Goal: Information Seeking & Learning: Learn about a topic

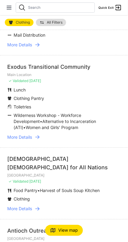
scroll to position [77, 0]
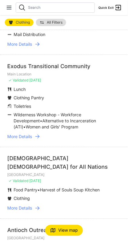
click at [39, 207] on icon at bounding box center [37, 208] width 4 height 4
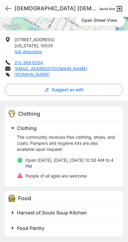
scroll to position [87, 0]
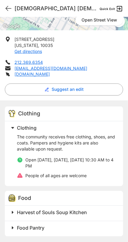
click at [75, 209] on span "Harvest of Souls Soup Kitchen" at bounding box center [52, 212] width 70 height 6
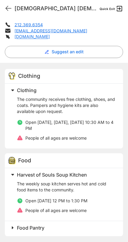
scroll to position [125, 0]
click at [79, 176] on span "Harvest of Souls Soup Kitchen" at bounding box center [52, 175] width 70 height 6
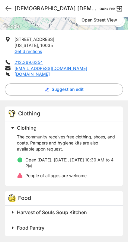
scroll to position [24, 0]
click at [71, 229] on h2 "Food Pantry" at bounding box center [66, 227] width 99 height 7
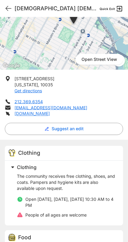
scroll to position [47, 0]
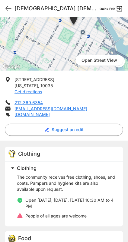
click at [11, 11] on icon at bounding box center [8, 8] width 7 height 7
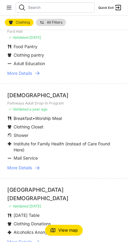
scroll to position [939, 0]
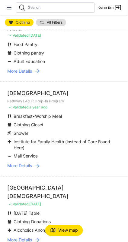
click at [87, 77] on li "Columbia University Ford Hall ✓ Validated 8 months ago Food Pantry Clothing pan…" at bounding box center [64, 46] width 128 height 72
click at [38, 72] on icon at bounding box center [37, 71] width 4 height 4
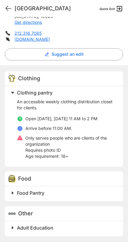
scroll to position [24, 0]
click at [71, 194] on h2 "Food Pantry" at bounding box center [66, 192] width 99 height 7
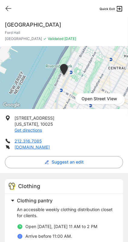
click at [10, 5] on icon at bounding box center [8, 8] width 7 height 7
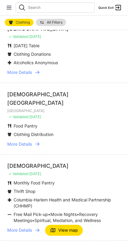
scroll to position [1106, 0]
click at [86, 123] on li "Food Pantry" at bounding box center [64, 126] width 114 height 6
click at [57, 141] on link "More Details" at bounding box center [64, 144] width 114 height 6
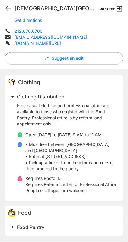
scroll to position [24, 0]
click at [78, 224] on h2 "Food Pantry" at bounding box center [66, 227] width 99 height 7
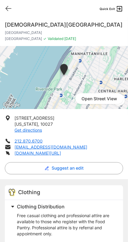
click at [11, 9] on icon at bounding box center [8, 8] width 7 height 7
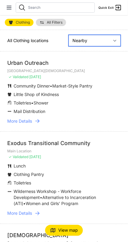
click at [117, 43] on select "Nearby Recently Updated Most Services" at bounding box center [95, 40] width 52 height 11
click at [69, 35] on select "Nearby Recently Updated Most Services" at bounding box center [95, 40] width 52 height 11
select select "recentlyUpdated"
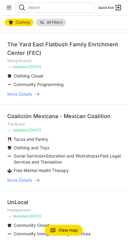
scroll to position [19, 0]
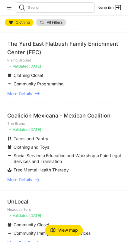
click at [46, 91] on link "More Details" at bounding box center [64, 93] width 114 height 6
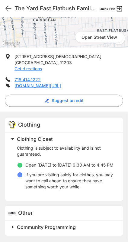
scroll to position [75, 0]
click at [100, 230] on h2 "Community Programming" at bounding box center [66, 227] width 99 height 7
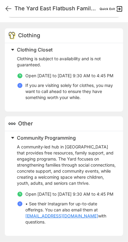
scroll to position [177, 0]
select select "recentlyUpdated"
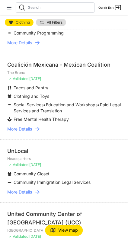
scroll to position [70, 0]
click at [44, 126] on link "More Details" at bounding box center [64, 129] width 114 height 6
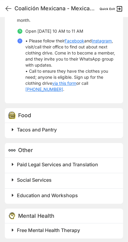
scroll to position [210, 0]
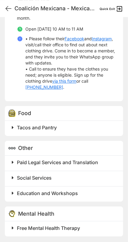
click at [94, 131] on span at bounding box center [88, 127] width 160 height 8
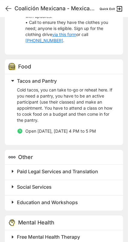
scroll to position [265, 0]
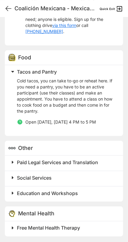
click at [19, 159] on span "Paid Legal Services and Translation" at bounding box center [57, 162] width 81 height 6
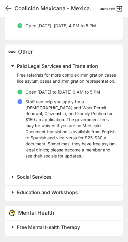
scroll to position [367, 0]
click at [29, 63] on span "Paid Legal Services and Translation" at bounding box center [57, 66] width 81 height 6
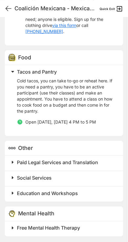
scroll to position [24, 0]
click at [83, 228] on h2 "Free Mental Health Therapy" at bounding box center [66, 227] width 99 height 7
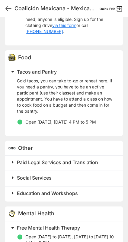
scroll to position [308, 0]
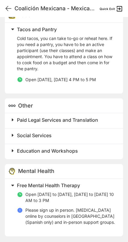
click at [91, 135] on h2 "Social Services" at bounding box center [66, 135] width 99 height 7
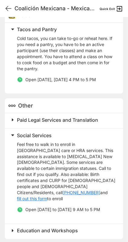
scroll to position [367, 0]
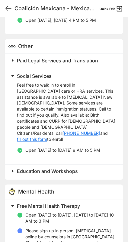
select select "recentlyUpdated"
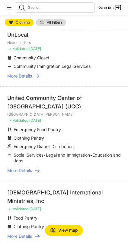
scroll to position [188, 0]
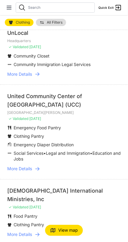
click at [57, 122] on li "United Community Center of Westchester (UCC) New Rochelle ✓ Validated 9 days ag…" at bounding box center [64, 131] width 128 height 95
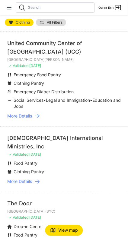
scroll to position [244, 0]
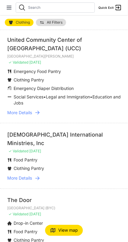
click at [56, 114] on link "More Details" at bounding box center [64, 112] width 114 height 6
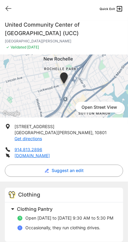
select select "recentlyUpdated"
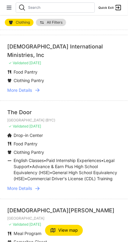
scroll to position [333, 0]
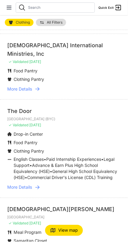
click at [44, 87] on link "More Details" at bounding box center [64, 89] width 114 height 6
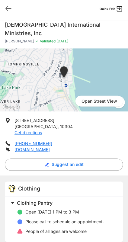
select select "recentlyUpdated"
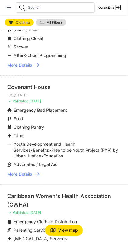
scroll to position [609, 0]
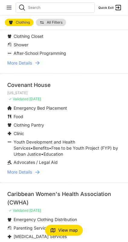
click at [43, 62] on li "Graffiti Church Manhattan ✓ Validated 9 days ago Wednesday Meal Clothing Closet…" at bounding box center [64, 33] width 128 height 80
click at [36, 66] on icon at bounding box center [37, 63] width 6 height 6
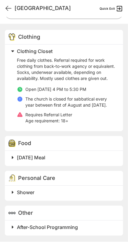
scroll to position [167, 0]
click at [66, 157] on h2 "Wednesday Meal" at bounding box center [66, 157] width 99 height 7
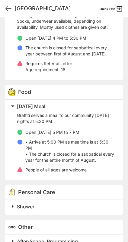
scroll to position [214, 0]
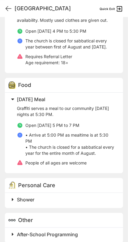
click at [66, 93] on div "Food" at bounding box center [64, 85] width 119 height 15
click at [44, 102] on span "Wednesday Meal" at bounding box center [31, 99] width 28 height 6
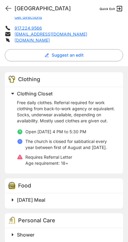
scroll to position [0, 0]
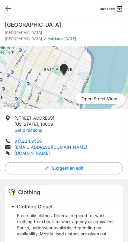
click at [10, 9] on icon at bounding box center [8, 8] width 7 height 7
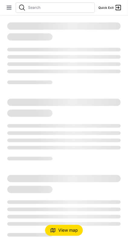
select select "recentlyUpdated"
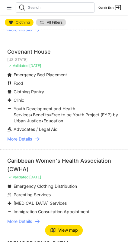
scroll to position [644, 0]
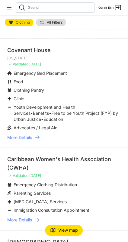
click at [41, 140] on link "More Details" at bounding box center [64, 137] width 114 height 6
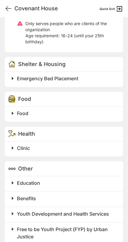
scroll to position [256, 0]
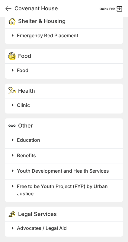
select select "recentlyUpdated"
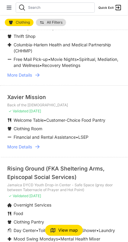
scroll to position [1076, 0]
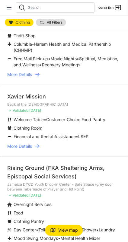
click at [43, 143] on link "More Details" at bounding box center [64, 146] width 114 height 6
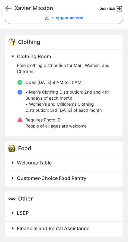
scroll to position [151, 0]
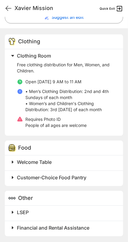
click at [94, 159] on h2 "Welcome Table" at bounding box center [66, 161] width 99 height 7
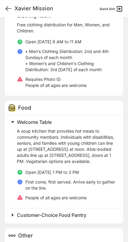
scroll to position [193, 0]
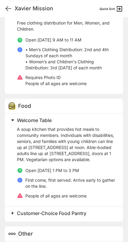
click at [100, 120] on h2 "Welcome Table" at bounding box center [66, 119] width 99 height 7
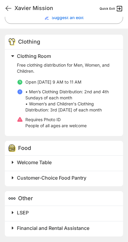
scroll to position [151, 0]
click at [84, 177] on span "Customer-Choice Food Pantry" at bounding box center [52, 178] width 70 height 6
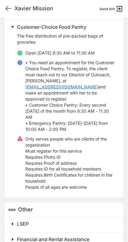
scroll to position [302, 0]
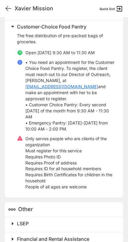
click at [8, 10] on icon at bounding box center [8, 8] width 5 height 5
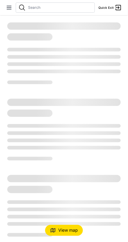
select select "recentlyUpdated"
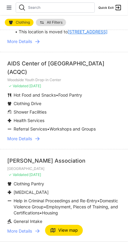
scroll to position [24, 0]
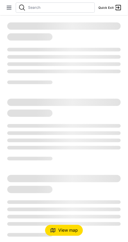
select select "recentlyUpdated"
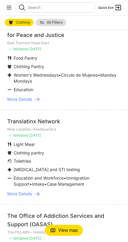
scroll to position [246, 0]
click at [57, 132] on div "New Location, Headquarters ✓ Validated 4 months ago" at bounding box center [64, 132] width 114 height 11
click at [45, 193] on link "More Details" at bounding box center [64, 194] width 114 height 6
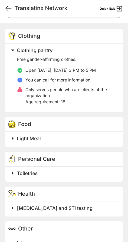
scroll to position [151, 0]
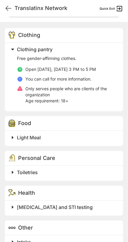
click at [100, 134] on span at bounding box center [88, 137] width 160 height 8
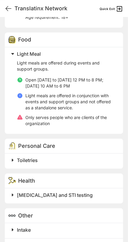
scroll to position [237, 0]
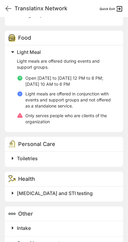
select select "recentlyUpdated"
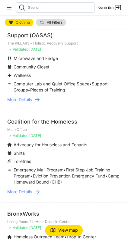
scroll to position [439, 0]
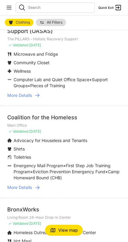
click at [69, 184] on link "More Details" at bounding box center [64, 187] width 114 height 6
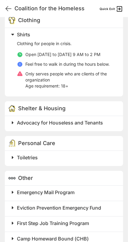
scroll to position [167, 0]
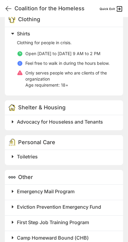
click at [101, 119] on span "Advocacy for Houseless and Tenants" at bounding box center [60, 122] width 86 height 6
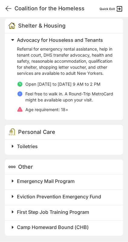
scroll to position [260, 0]
click at [103, 145] on h2 "Toiletries" at bounding box center [66, 145] width 99 height 7
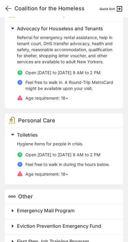
click at [62, 138] on h2 "Toiletries" at bounding box center [66, 134] width 99 height 7
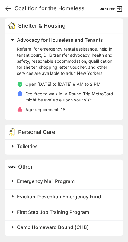
scroll to position [24, 0]
click at [60, 224] on h2 "Camp Homeward Bound (CHB)" at bounding box center [66, 227] width 99 height 7
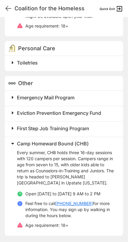
scroll to position [344, 0]
click at [73, 143] on span "Camp Homeward Bound (CHB)" at bounding box center [53, 144] width 72 height 6
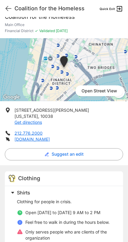
scroll to position [0, 0]
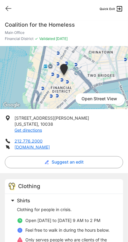
select select "recentlyUpdated"
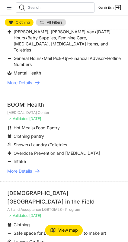
scroll to position [1035, 0]
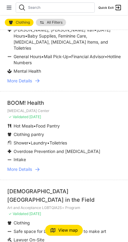
click at [41, 172] on link "More Details" at bounding box center [64, 169] width 114 height 6
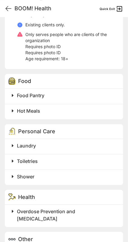
scroll to position [212, 0]
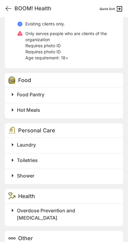
click at [83, 96] on h2 "Food Pantry" at bounding box center [66, 94] width 99 height 7
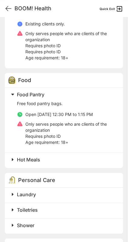
select select "recentlyUpdated"
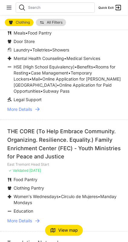
scroll to position [131, 0]
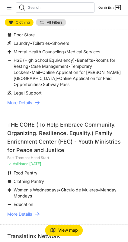
click at [48, 211] on link "More Details" at bounding box center [64, 214] width 114 height 6
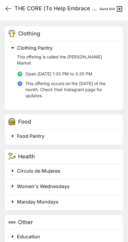
scroll to position [178, 0]
click at [86, 167] on h2 "Circulo de Mujeres" at bounding box center [66, 170] width 99 height 7
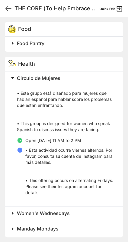
scroll to position [271, 0]
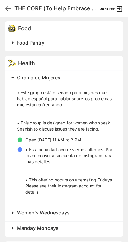
click at [81, 209] on h2 "Women's Wednesdays" at bounding box center [66, 212] width 99 height 7
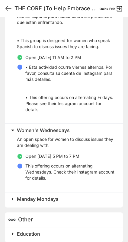
scroll to position [24, 0]
click at [10, 9] on icon at bounding box center [8, 8] width 7 height 7
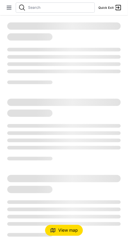
select select "recentlyUpdated"
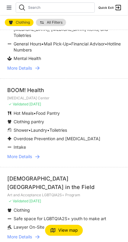
scroll to position [1058, 0]
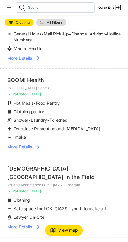
click at [43, 150] on link "More Details" at bounding box center [64, 147] width 114 height 6
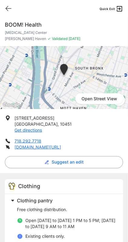
click at [11, 8] on icon at bounding box center [8, 8] width 7 height 7
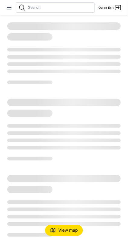
select select "recentlyUpdated"
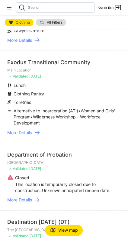
scroll to position [1245, 0]
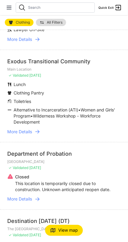
click at [72, 133] on link "More Details" at bounding box center [64, 132] width 114 height 6
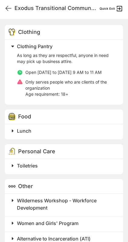
scroll to position [156, 0]
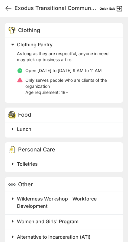
click at [86, 126] on h2 "Lunch" at bounding box center [66, 129] width 99 height 7
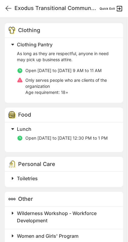
click at [83, 131] on h2 "Lunch" at bounding box center [66, 129] width 99 height 7
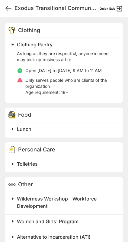
scroll to position [165, 0]
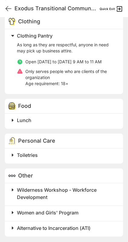
click at [78, 153] on h2 "Toiletries" at bounding box center [66, 154] width 99 height 7
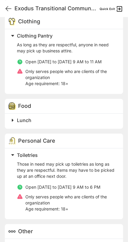
click at [78, 144] on div "Personal Care" at bounding box center [64, 140] width 119 height 15
click at [77, 152] on h2 "Toiletries" at bounding box center [66, 154] width 99 height 7
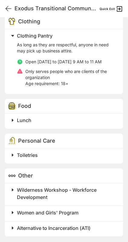
scroll to position [24, 0]
click at [77, 210] on span "Women and Girls' Program" at bounding box center [48, 212] width 62 height 6
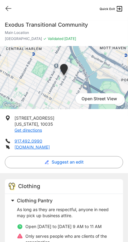
click at [11, 10] on icon at bounding box center [8, 8] width 7 height 7
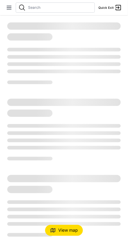
select select "recentlyUpdated"
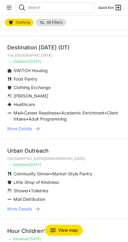
scroll to position [1419, 0]
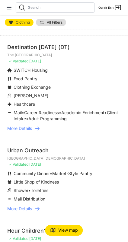
click at [46, 130] on link "More Details" at bounding box center [64, 129] width 114 height 6
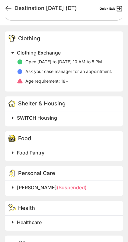
scroll to position [148, 0]
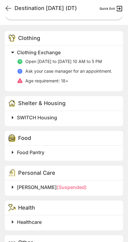
click at [68, 117] on h2 "SWITCH Housing" at bounding box center [66, 117] width 99 height 7
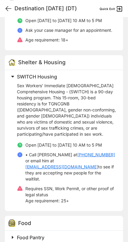
scroll to position [192, 0]
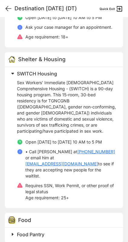
click at [83, 56] on div "Shelter & Housing" at bounding box center [64, 59] width 119 height 15
click at [74, 71] on h2 "SWITCH Housing" at bounding box center [66, 73] width 99 height 7
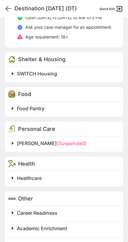
click at [68, 110] on h2 "Food Pantry" at bounding box center [66, 108] width 99 height 7
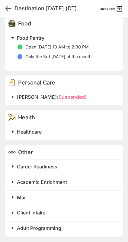
scroll to position [24, 0]
click at [83, 133] on h2 "Healthcare" at bounding box center [66, 131] width 99 height 7
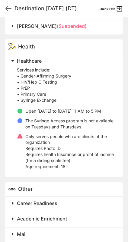
scroll to position [370, 0]
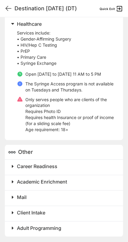
click at [9, 6] on icon at bounding box center [8, 8] width 7 height 7
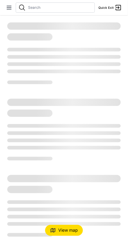
select select "recentlyUpdated"
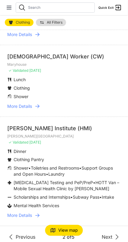
scroll to position [24, 0]
click at [109, 233] on span "Next" at bounding box center [107, 236] width 11 height 7
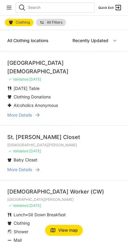
click at [81, 85] on ul "Tuesday Table Clothing Donations Alcoholics Anonymous" at bounding box center [64, 96] width 114 height 23
click at [41, 112] on icon at bounding box center [37, 115] width 6 height 6
click at [34, 112] on link "More Details" at bounding box center [64, 115] width 114 height 6
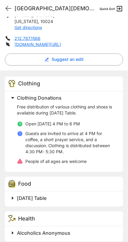
scroll to position [102, 0]
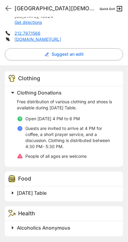
click at [78, 190] on h2 "Tuesday Table" at bounding box center [66, 192] width 99 height 7
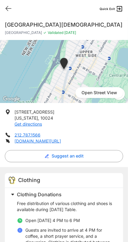
click at [11, 11] on icon at bounding box center [8, 8] width 7 height 7
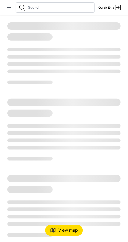
select select "recentlyUpdated"
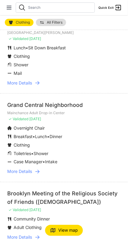
scroll to position [168, 0]
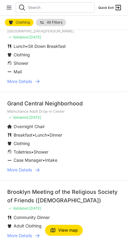
click at [46, 167] on link "More Details" at bounding box center [64, 170] width 114 height 6
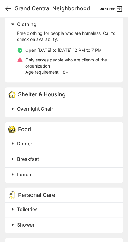
scroll to position [178, 0]
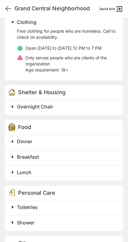
click at [92, 145] on h2 "Dinner" at bounding box center [66, 141] width 99 height 7
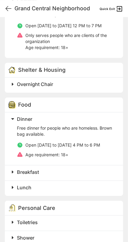
scroll to position [201, 0]
click at [93, 165] on div "Dinner Free dinner for people who are homeless. Brown bag available. Open Monda…" at bounding box center [64, 138] width 119 height 53
click at [90, 175] on h2 "Breakfast" at bounding box center [66, 171] width 99 height 7
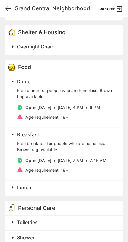
scroll to position [239, 0]
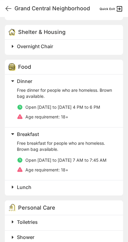
click at [87, 191] on h2 "Lunch" at bounding box center [66, 186] width 99 height 7
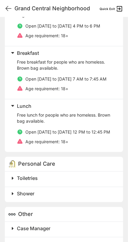
scroll to position [341, 0]
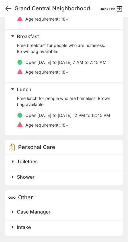
click at [91, 161] on h2 "Toiletries" at bounding box center [66, 161] width 99 height 7
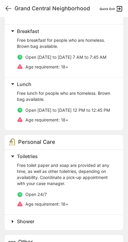
select select "recentlyUpdated"
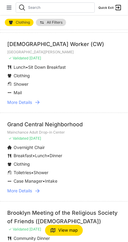
scroll to position [151, 0]
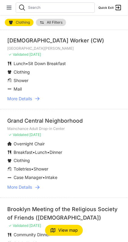
click at [42, 184] on link "More Details" at bounding box center [64, 187] width 114 height 6
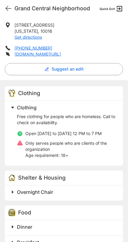
scroll to position [93, 0]
select select "recentlyUpdated"
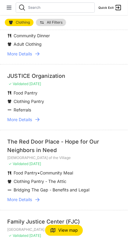
scroll to position [353, 0]
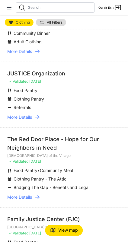
click at [36, 195] on icon at bounding box center [37, 197] width 4 height 4
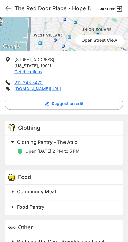
scroll to position [68, 0]
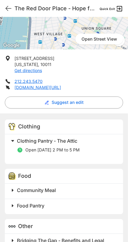
click at [86, 189] on h2 "Community Meal" at bounding box center [66, 190] width 99 height 7
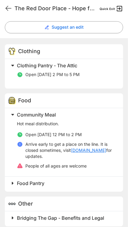
scroll to position [149, 0]
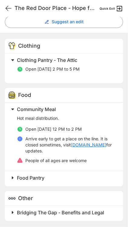
click at [78, 216] on h2 "Bridging The Gap - Benefits and Legal" at bounding box center [66, 213] width 99 height 7
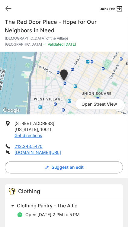
scroll to position [2, 0]
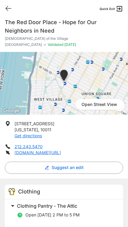
click at [8, 7] on icon at bounding box center [8, 8] width 5 height 5
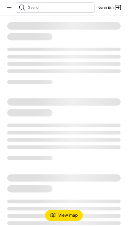
select select "recentlyUpdated"
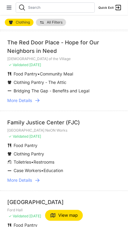
scroll to position [450, 0]
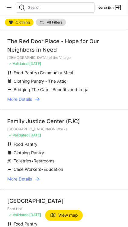
click at [78, 177] on link "More Details" at bounding box center [64, 180] width 114 height 6
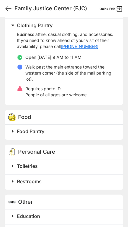
scroll to position [176, 0]
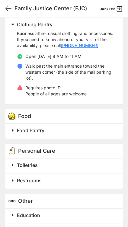
click at [101, 134] on h2 "Food Pantry" at bounding box center [66, 130] width 99 height 7
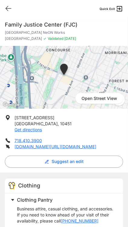
click at [10, 11] on icon at bounding box center [8, 8] width 7 height 7
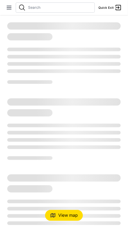
select select "recentlyUpdated"
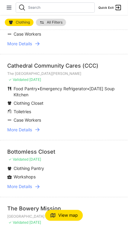
scroll to position [1105, 0]
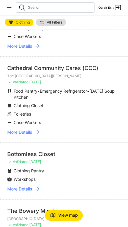
click at [41, 187] on link "More Details" at bounding box center [64, 190] width 114 height 6
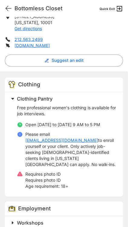
scroll to position [100, 0]
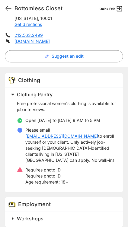
select select "recentlyUpdated"
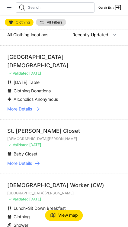
scroll to position [6, 0]
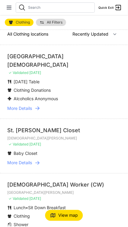
click at [98, 151] on li "Baby Closet" at bounding box center [64, 154] width 114 height 6
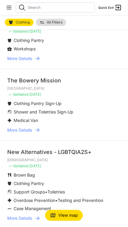
scroll to position [1235, 0]
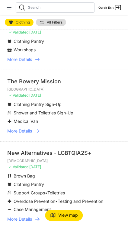
click at [45, 217] on link "More Details" at bounding box center [64, 220] width 114 height 6
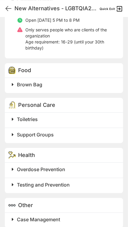
scroll to position [207, 0]
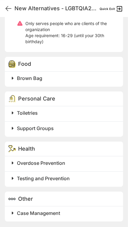
select select "recentlyUpdated"
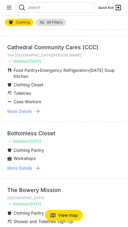
scroll to position [1326, 0]
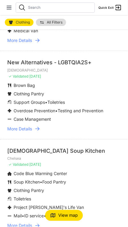
click at [90, 163] on p "✓ Validated 9 months ago" at bounding box center [64, 165] width 114 height 5
click at [42, 223] on link "More Details" at bounding box center [64, 226] width 114 height 6
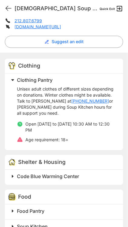
scroll to position [121, 0]
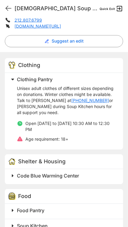
click at [86, 176] on h2 "Code Blue Warming Center" at bounding box center [66, 176] width 99 height 7
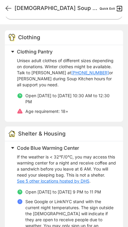
scroll to position [150, 0]
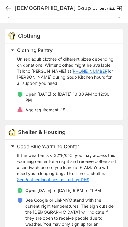
click at [85, 145] on h2 "Code Blue Warming Center" at bounding box center [66, 146] width 99 height 7
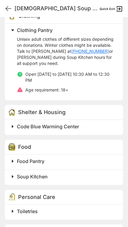
scroll to position [171, 0]
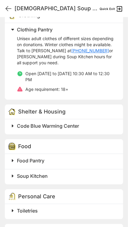
click at [92, 161] on h2 "Food Pantry" at bounding box center [66, 160] width 99 height 7
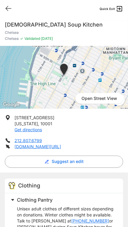
select select "recentlyUpdated"
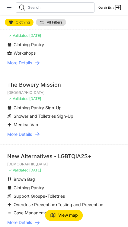
scroll to position [1326, 0]
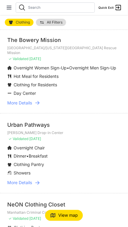
scroll to position [100, 0]
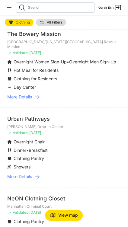
click at [42, 174] on link "More Details" at bounding box center [64, 177] width 114 height 6
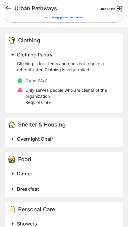
scroll to position [149, 0]
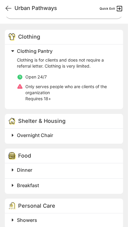
click at [82, 168] on h2 "Dinner" at bounding box center [66, 170] width 99 height 7
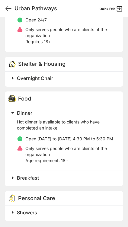
scroll to position [209, 0]
click at [87, 181] on h2 "Breakfast" at bounding box center [66, 178] width 99 height 7
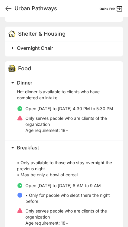
scroll to position [237, 0]
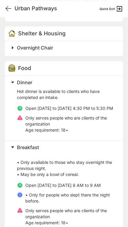
click at [11, 8] on icon at bounding box center [8, 8] width 5 height 5
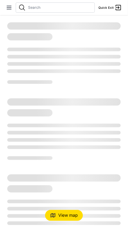
select select "recentlyUpdated"
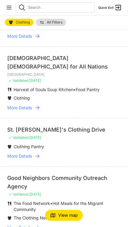
scroll to position [377, 0]
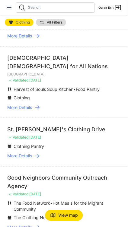
click at [38, 105] on icon at bounding box center [37, 108] width 6 height 6
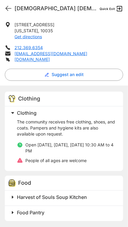
scroll to position [38, 0]
click at [82, 195] on span "Harvest of Souls Soup Kitchen" at bounding box center [52, 198] width 70 height 6
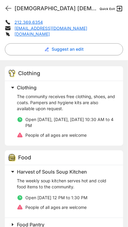
scroll to position [139, 0]
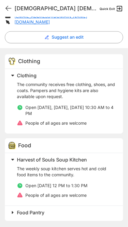
click at [86, 158] on span "Harvest of Souls Soup Kitchen" at bounding box center [52, 160] width 70 height 6
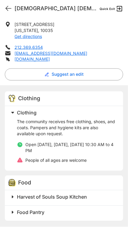
scroll to position [102, 0]
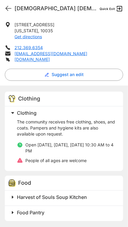
click at [70, 211] on h2 "Food Pantry" at bounding box center [66, 213] width 99 height 7
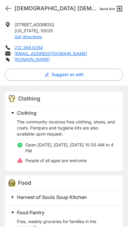
scroll to position [139, 0]
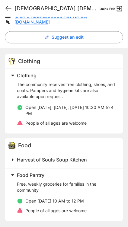
select select "recentlyUpdated"
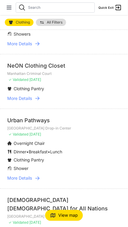
scroll to position [238, 0]
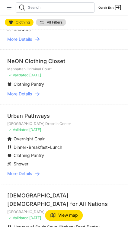
click at [43, 91] on link "More Details" at bounding box center [64, 94] width 114 height 6
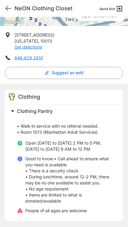
scroll to position [38, 0]
click at [66, 108] on h2 "Clothing Pantry" at bounding box center [66, 111] width 99 height 7
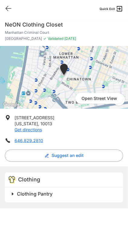
click at [10, 9] on icon at bounding box center [8, 8] width 7 height 7
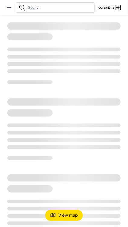
select select "recentlyUpdated"
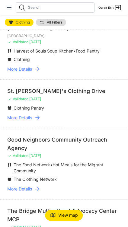
scroll to position [417, 0]
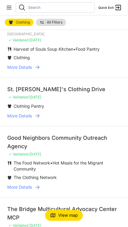
click at [38, 113] on icon at bounding box center [37, 116] width 6 height 6
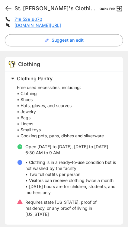
scroll to position [119, 0]
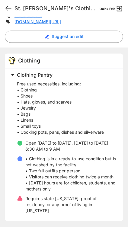
select select "recentlyUpdated"
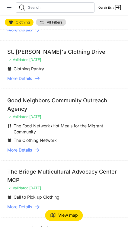
scroll to position [455, 0]
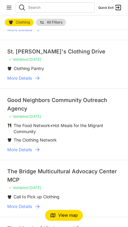
click at [87, 123] on span "Hot Meals for the Migrant Community" at bounding box center [59, 128] width 90 height 11
click at [38, 147] on icon at bounding box center [37, 150] width 6 height 6
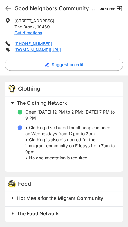
scroll to position [100, 0]
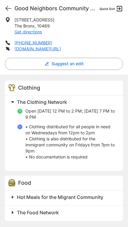
click at [76, 210] on h2 "The Food Network" at bounding box center [66, 213] width 99 height 7
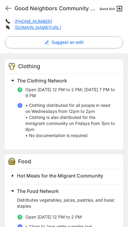
scroll to position [148, 0]
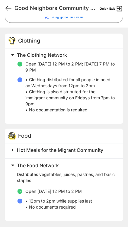
click at [91, 149] on span "Hot Meals for the Migrant Community" at bounding box center [60, 151] width 86 height 6
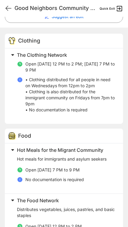
select select "recentlyUpdated"
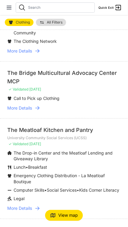
scroll to position [554, 0]
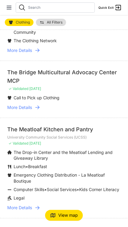
click at [44, 105] on link "More Details" at bounding box center [64, 108] width 114 height 6
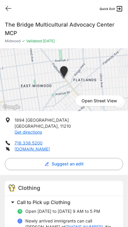
scroll to position [20, 0]
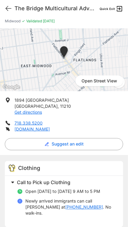
click at [11, 9] on icon at bounding box center [8, 8] width 7 height 7
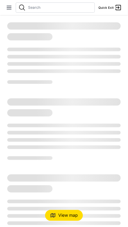
select select "recentlyUpdated"
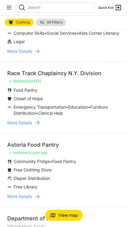
scroll to position [716, 0]
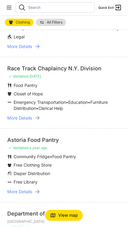
click at [45, 116] on link "More Details" at bounding box center [64, 118] width 114 height 6
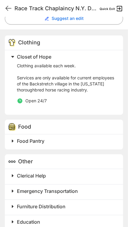
scroll to position [147, 0]
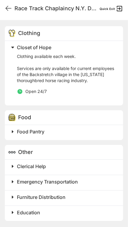
select select "recentlyUpdated"
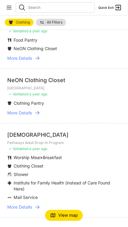
scroll to position [1037, 0]
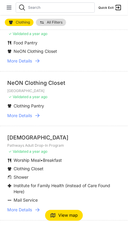
click at [59, 207] on link "More Details" at bounding box center [64, 210] width 114 height 6
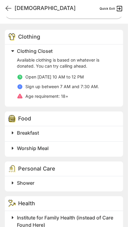
scroll to position [149, 0]
click at [80, 152] on h2 "Worship Meal" at bounding box center [66, 148] width 99 height 7
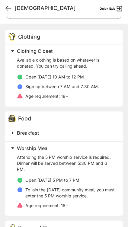
click at [53, 152] on h2 "Worship Meal" at bounding box center [66, 148] width 99 height 7
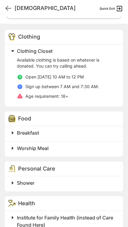
click at [64, 137] on h2 "Breakfast" at bounding box center [66, 133] width 99 height 7
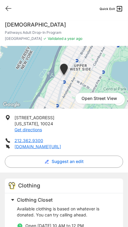
click at [10, 6] on icon at bounding box center [8, 8] width 7 height 7
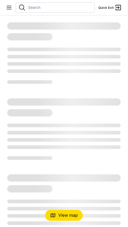
select select "recentlyUpdated"
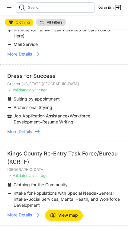
scroll to position [1247, 0]
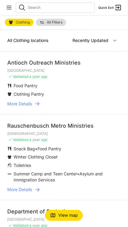
click at [47, 104] on link "More Details" at bounding box center [64, 104] width 114 height 6
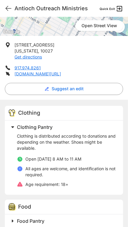
scroll to position [81, 0]
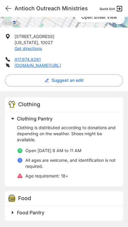
click at [70, 211] on h2 "Food Pantry" at bounding box center [66, 213] width 99 height 7
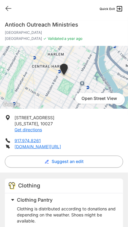
click at [10, 10] on icon at bounding box center [8, 8] width 7 height 7
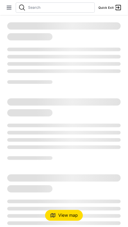
select select "recentlyUpdated"
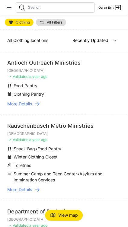
click at [96, 150] on li "Snack Bag • Food Pantry" at bounding box center [64, 149] width 114 height 6
click at [46, 189] on link "More Details" at bounding box center [64, 190] width 114 height 6
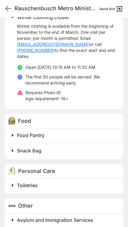
scroll to position [190, 0]
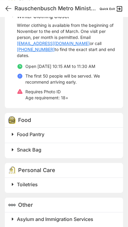
click at [86, 146] on h2 "Snack Bag" at bounding box center [66, 149] width 99 height 7
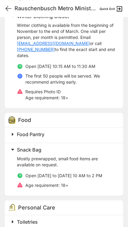
click at [49, 146] on h2 "Snack Bag" at bounding box center [66, 149] width 99 height 7
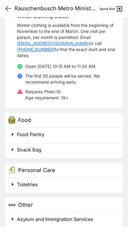
click at [63, 131] on h2 "Food Pantry" at bounding box center [66, 134] width 99 height 7
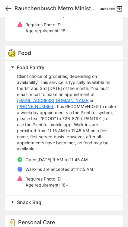
scroll to position [1, 0]
